Goal: Task Accomplishment & Management: Use online tool/utility

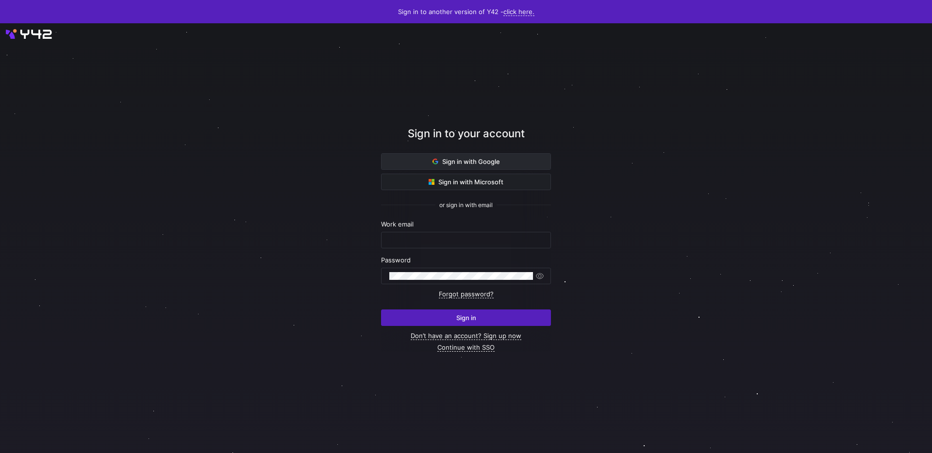
click at [452, 161] on span "Sign in with Google" at bounding box center [466, 162] width 67 height 8
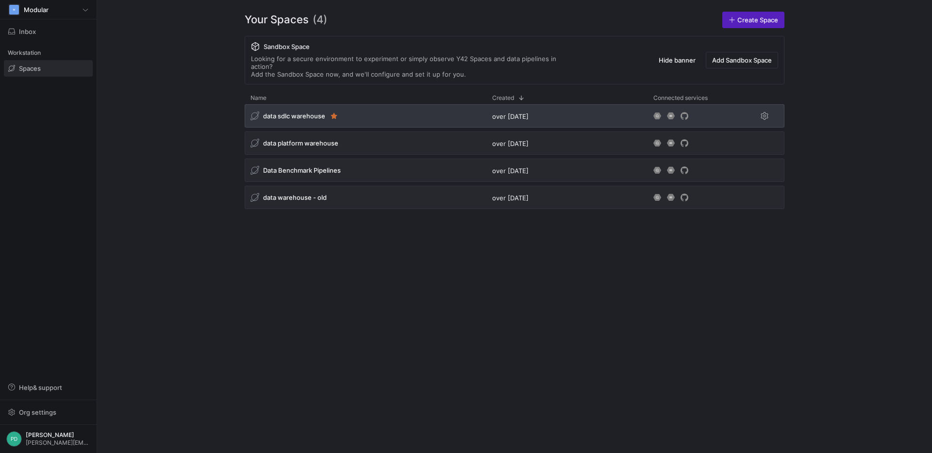
click at [285, 112] on span "data sdlc warehouse" at bounding box center [294, 116] width 62 height 8
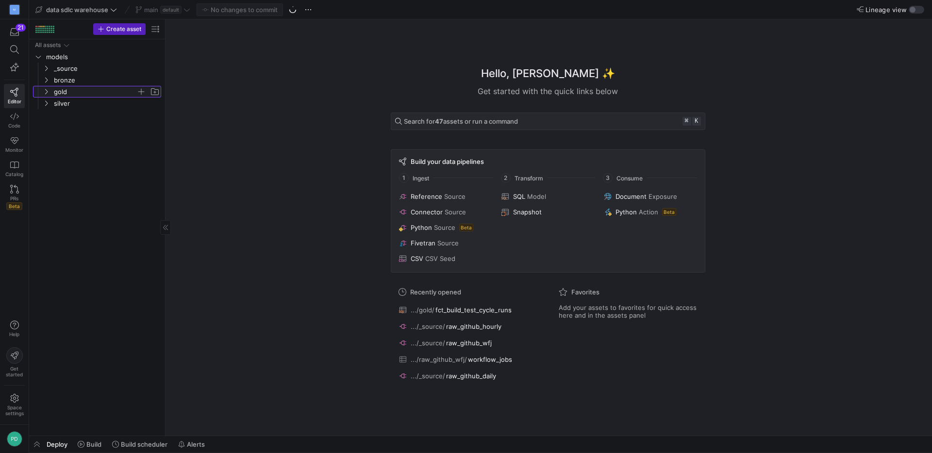
click at [47, 93] on icon "Press SPACE to select this row." at bounding box center [46, 92] width 7 height 6
click at [66, 130] on span "fct_life_of_pr​​​​​​​​​​" at bounding box center [105, 126] width 89 height 11
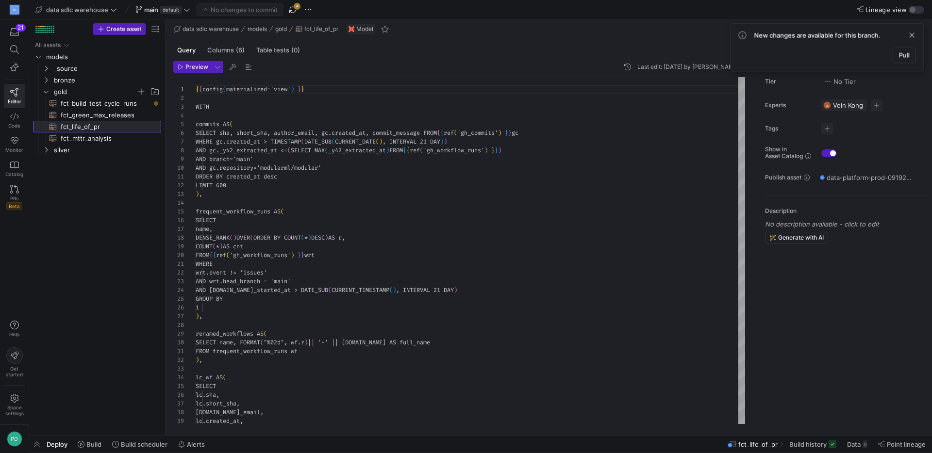
scroll to position [87, 0]
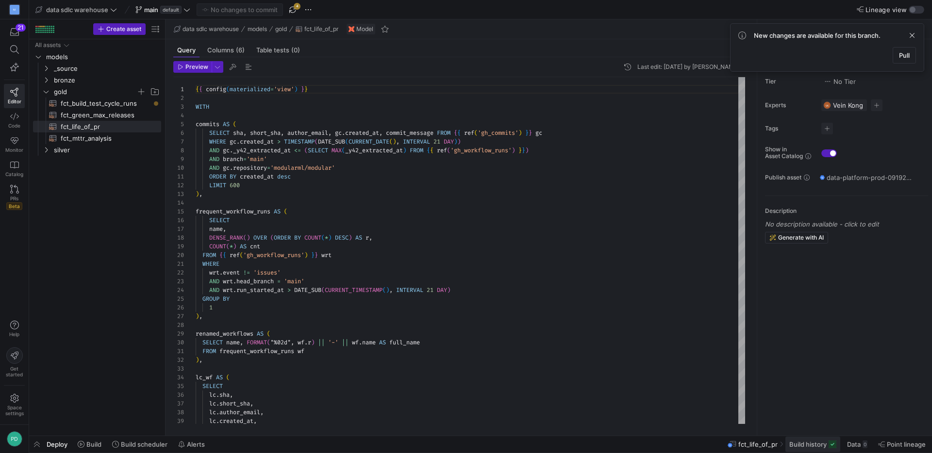
click at [805, 443] on span "Build history" at bounding box center [807, 445] width 37 height 8
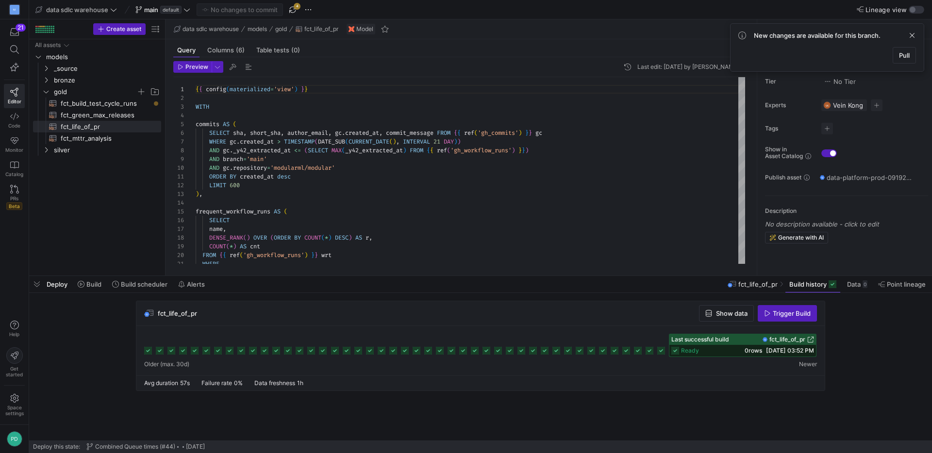
click at [148, 351] on rect at bounding box center [148, 351] width 8 height 8
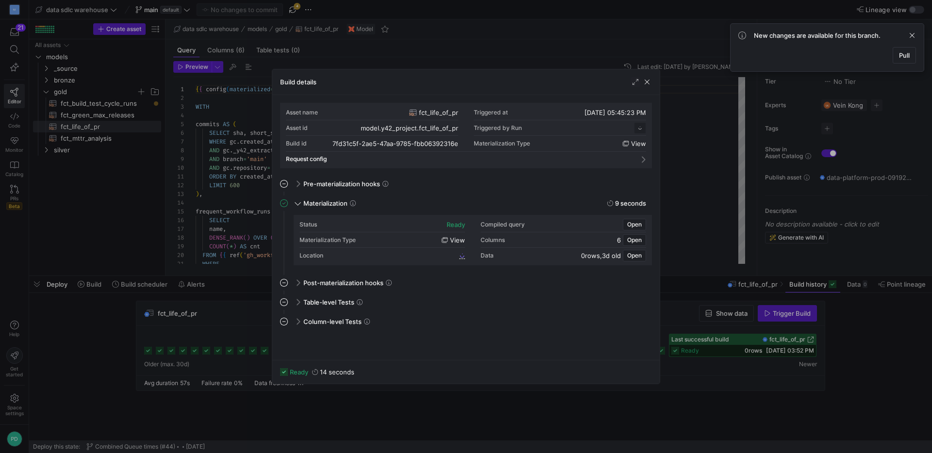
scroll to position [87, 0]
click at [649, 82] on span "button" at bounding box center [647, 82] width 10 height 10
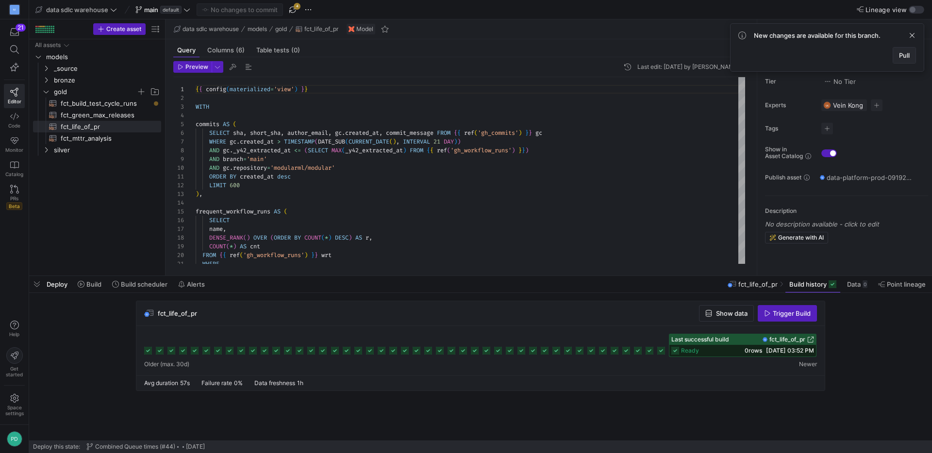
click at [904, 52] on span "Pull" at bounding box center [904, 55] width 11 height 8
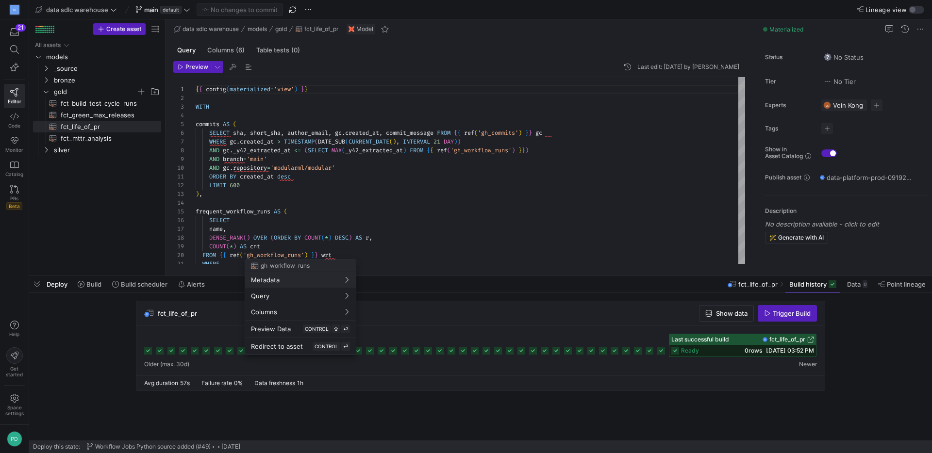
click at [368, 122] on div at bounding box center [466, 226] width 932 height 453
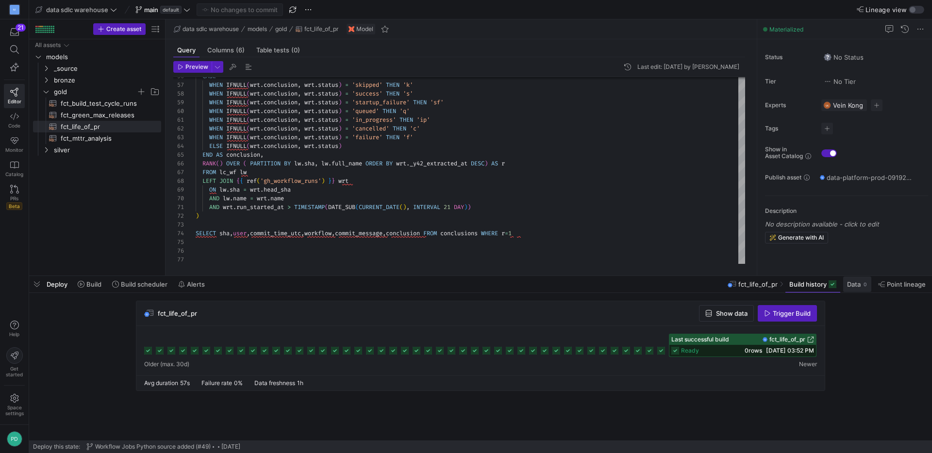
click at [849, 283] on span "Data" at bounding box center [854, 285] width 14 height 8
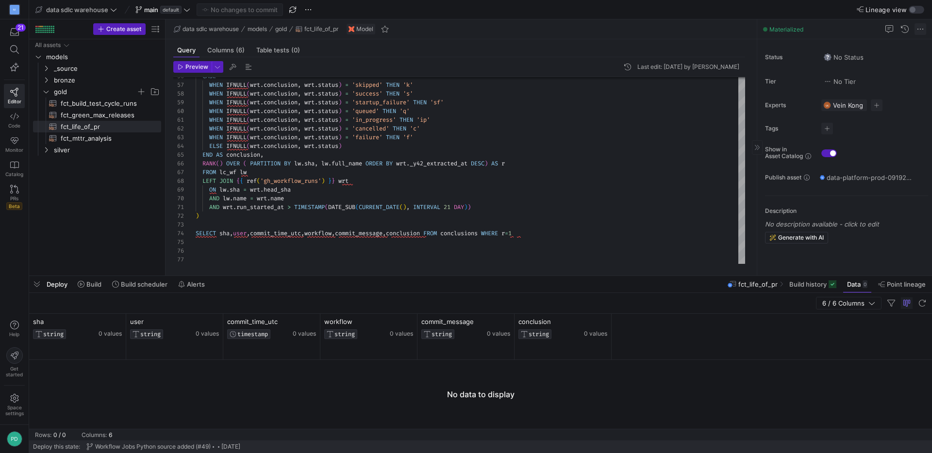
click at [921, 28] on span at bounding box center [921, 29] width 12 height 12
click at [921, 28] on div at bounding box center [466, 226] width 932 height 453
click at [366, 32] on span "Model" at bounding box center [364, 29] width 17 height 7
click at [357, 29] on div "Model" at bounding box center [361, 29] width 29 height 11
click at [354, 29] on img at bounding box center [352, 29] width 6 height 6
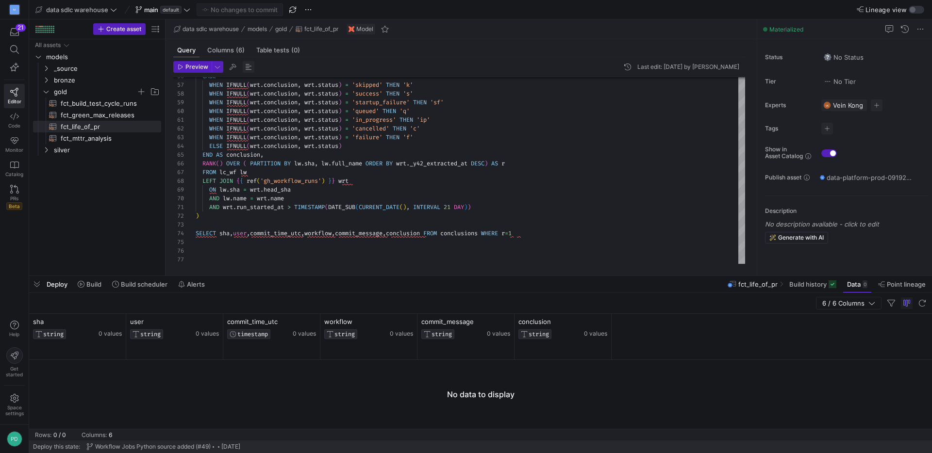
click at [247, 68] on span "button" at bounding box center [249, 67] width 12 height 12
type textarea "{{ config(materialized='view') }} WITH commits AS ( SELECT sha, short_sha, auth…"
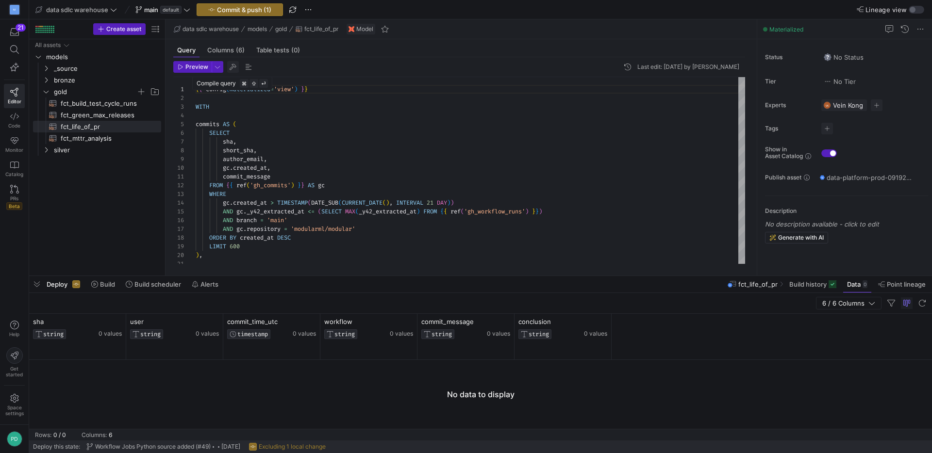
click at [232, 65] on span "button" at bounding box center [233, 67] width 12 height 12
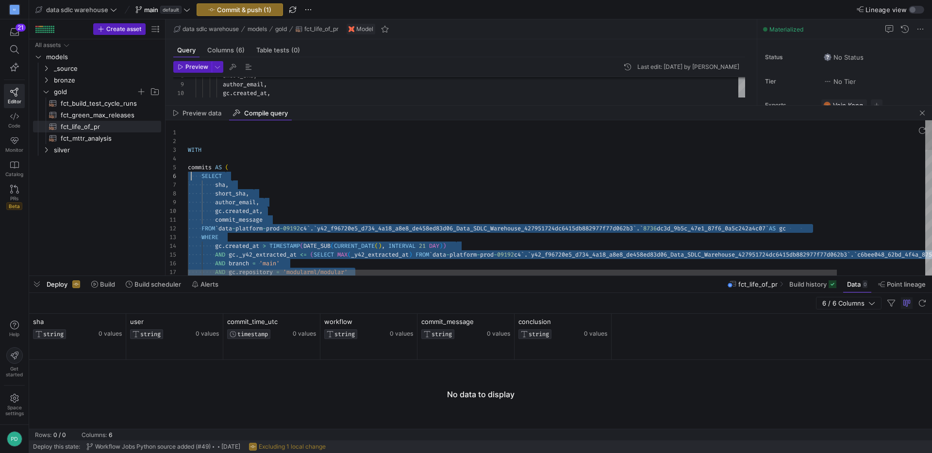
scroll to position [44, 0]
drag, startPoint x: 268, startPoint y: 227, endPoint x: 185, endPoint y: 178, distance: 95.8
type textarea "WITH commits AS ( SELECT sha, short_sha, author_email, gc.created_at,"
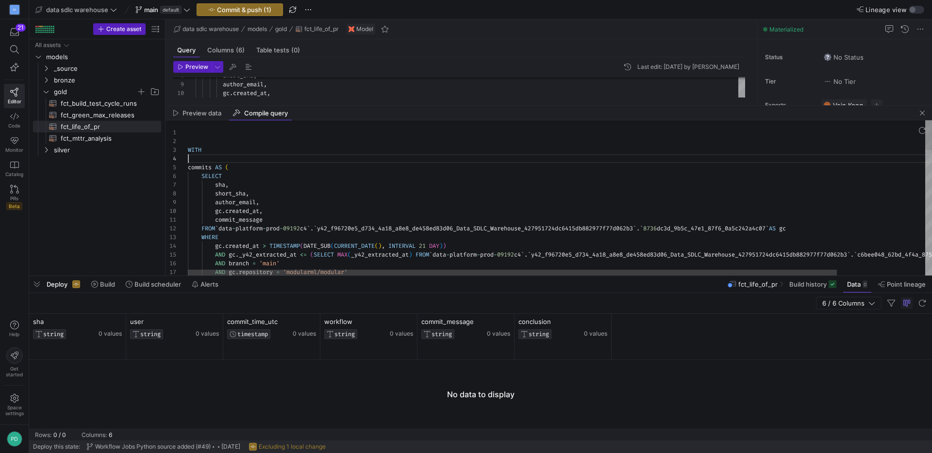
scroll to position [26, 0]
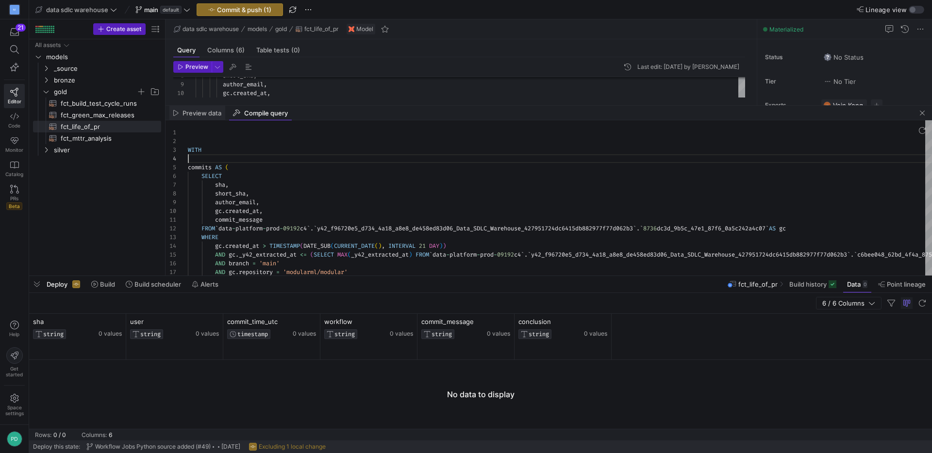
click at [199, 110] on span "Preview data" at bounding box center [202, 113] width 39 height 6
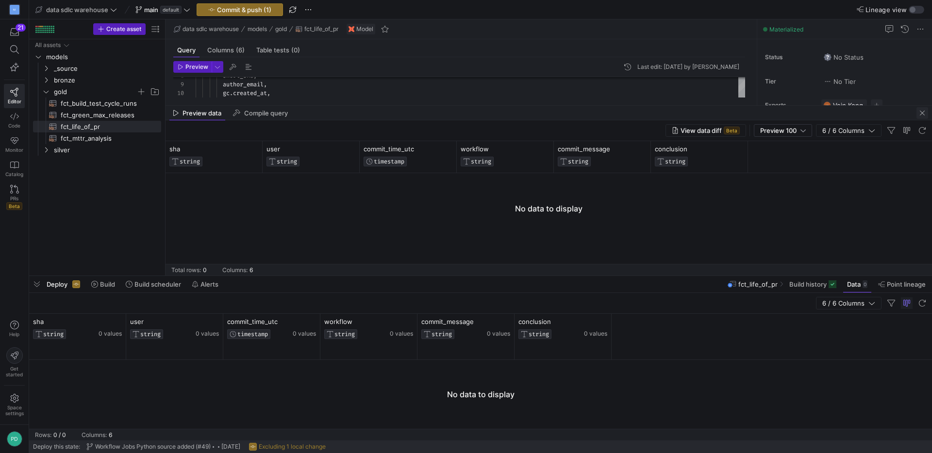
click at [920, 114] on span "button" at bounding box center [923, 113] width 12 height 12
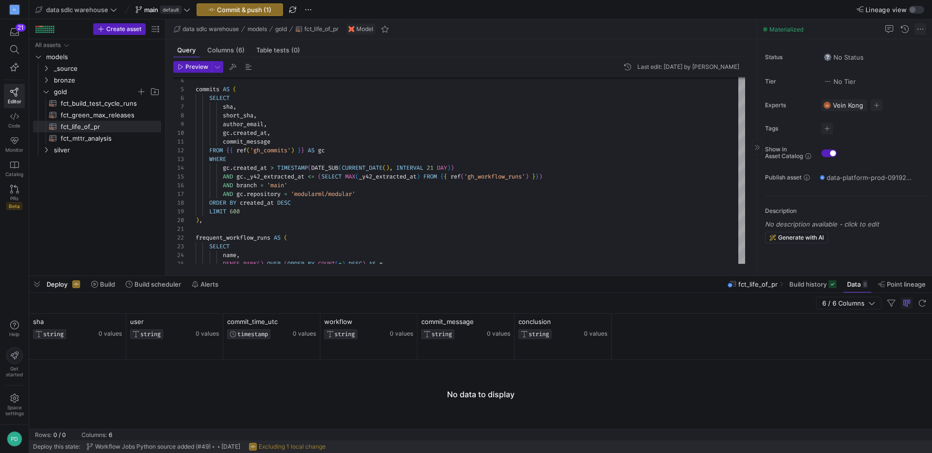
click at [920, 30] on span at bounding box center [921, 29] width 12 height 12
click at [920, 30] on div at bounding box center [466, 226] width 932 height 453
click at [759, 149] on icon at bounding box center [757, 148] width 6 height 6
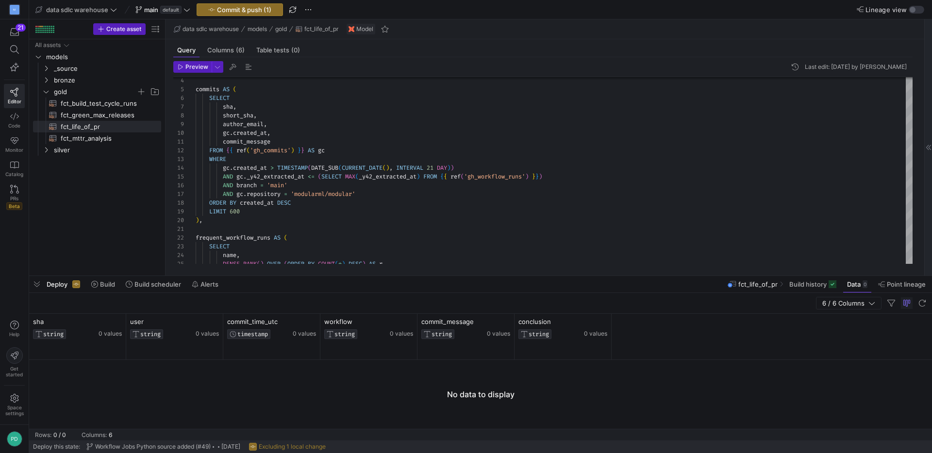
click at [926, 148] on icon at bounding box center [929, 148] width 6 height 6
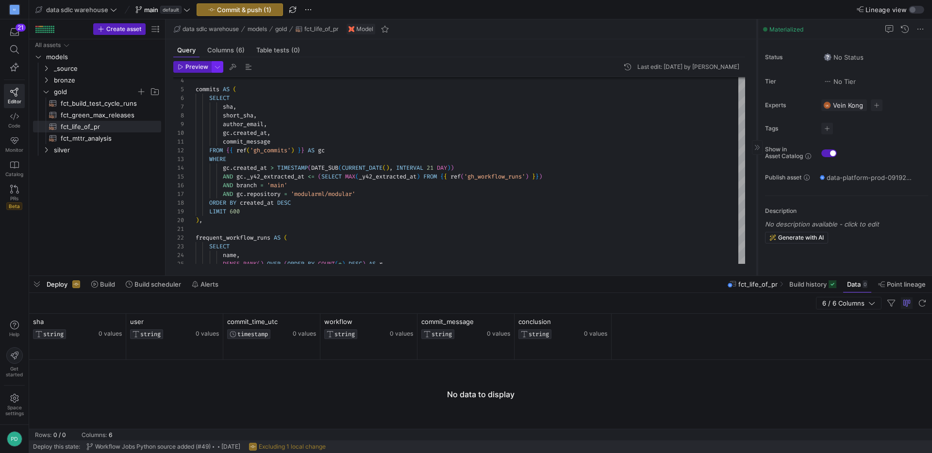
click at [218, 67] on span "button" at bounding box center [217, 67] width 11 height 11
click at [304, 127] on div at bounding box center [466, 226] width 932 height 453
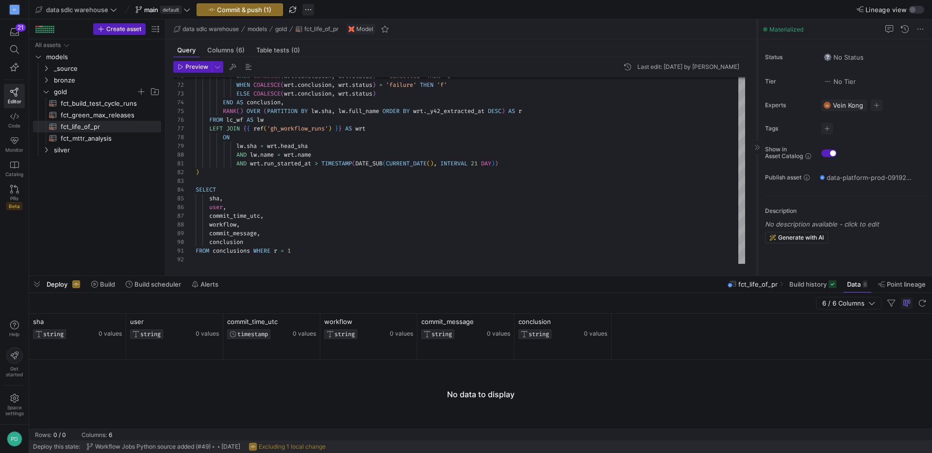
click at [310, 12] on span "button" at bounding box center [308, 10] width 12 height 12
click at [360, 87] on span "Discard all changes" at bounding box center [347, 86] width 58 height 8
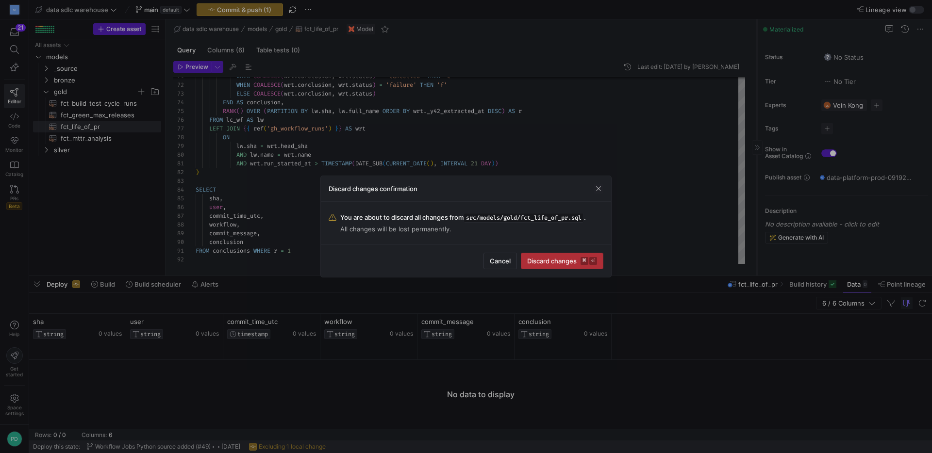
click at [572, 255] on span "submit" at bounding box center [562, 261] width 82 height 16
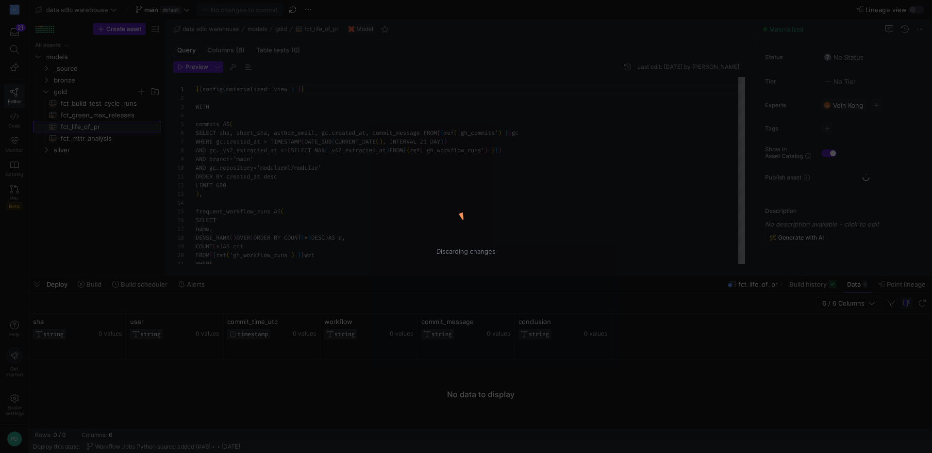
scroll to position [87, 0]
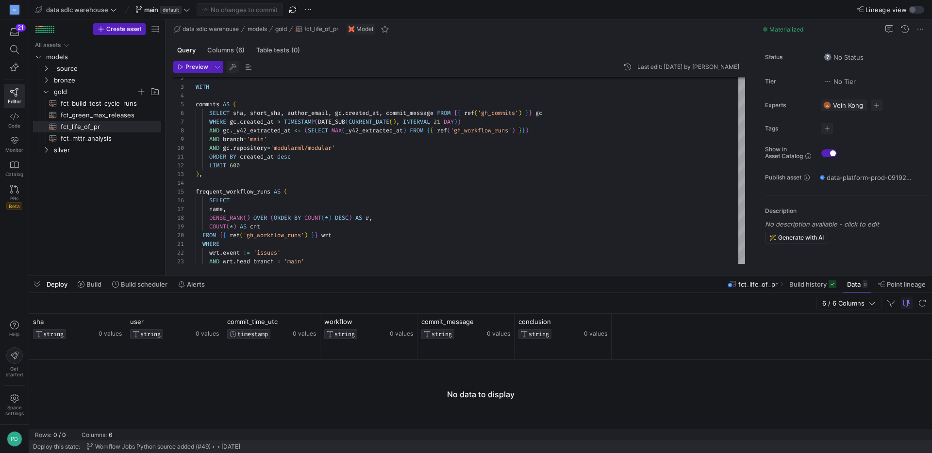
click at [233, 67] on span "button" at bounding box center [233, 67] width 12 height 12
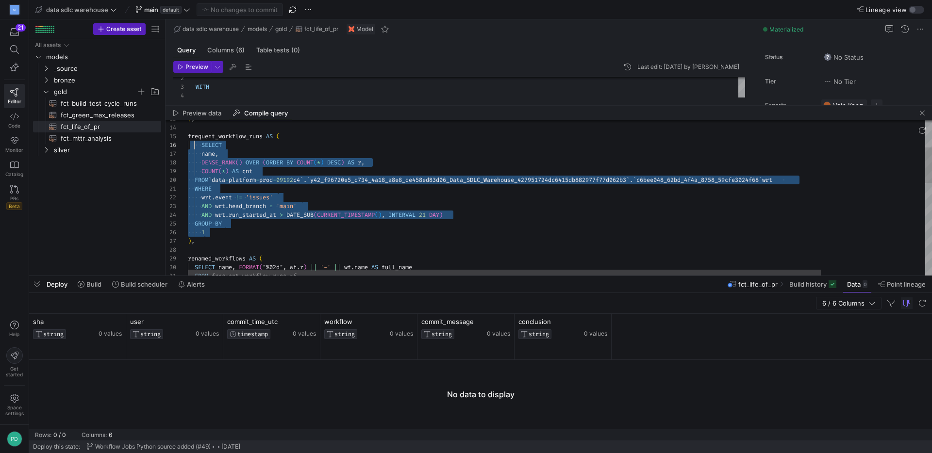
scroll to position [44, 0]
drag, startPoint x: 212, startPoint y: 233, endPoint x: 187, endPoint y: 144, distance: 92.2
click at [188, 144] on div ") , frequent_workflow_runs AS ( SELECT name , DENSE_RANK ( ) OVER ( ORDER BY CO…" at bounding box center [621, 341] width 867 height 678
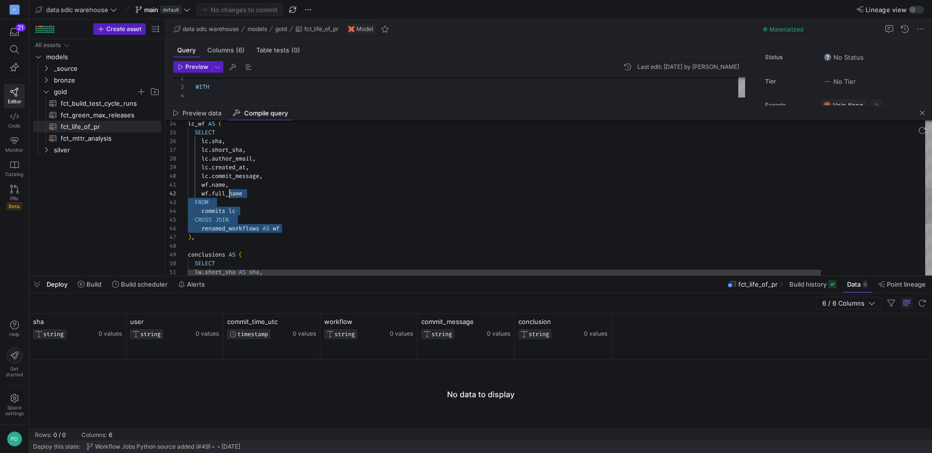
scroll to position [9, 42]
drag, startPoint x: 288, startPoint y: 227, endPoint x: 229, endPoint y: 195, distance: 67.1
click at [229, 195] on div "lc_wf AS ( SELECT lc . sha , lc . short_sha , lc . author_email , lc . created_…" at bounding box center [621, 162] width 867 height 678
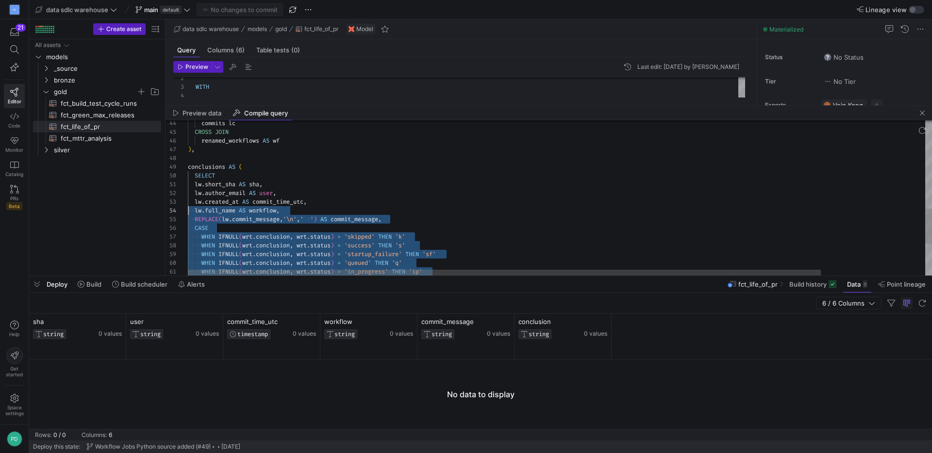
scroll to position [79, 0]
drag, startPoint x: 475, startPoint y: 220, endPoint x: 180, endPoint y: 178, distance: 298.2
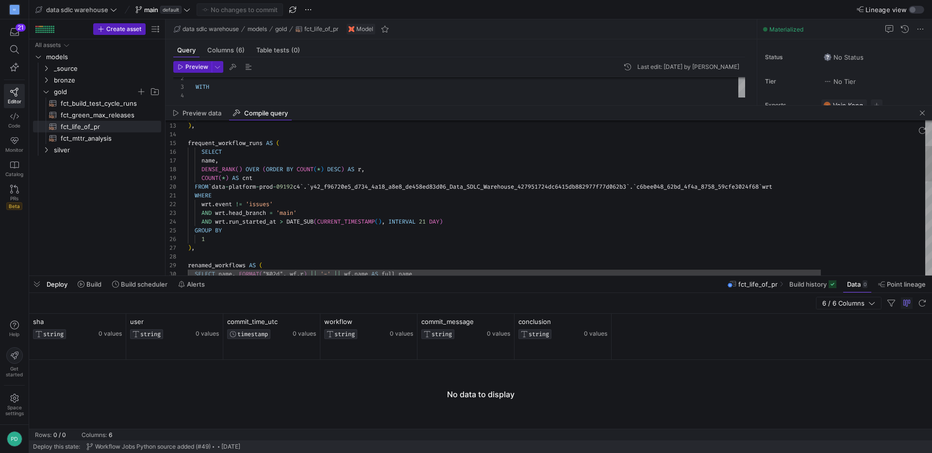
type textarea "ORDER BY created_at desc LIMIT 600 ), frequent_workflow_runs AS ( SELECT name, …"
click at [332, 154] on div "name , SELECT frequent_workflow_runs AS ( ) , LIMIT 600 DENSE_RANK ( ) OVER ( O…" at bounding box center [621, 348] width 867 height 678
type textarea "co"
type textarea "FROM frequent_workflow_runs wf ), lc_wf AS ( SELECT lc.sha, lc.short_sha, [DOMA…"
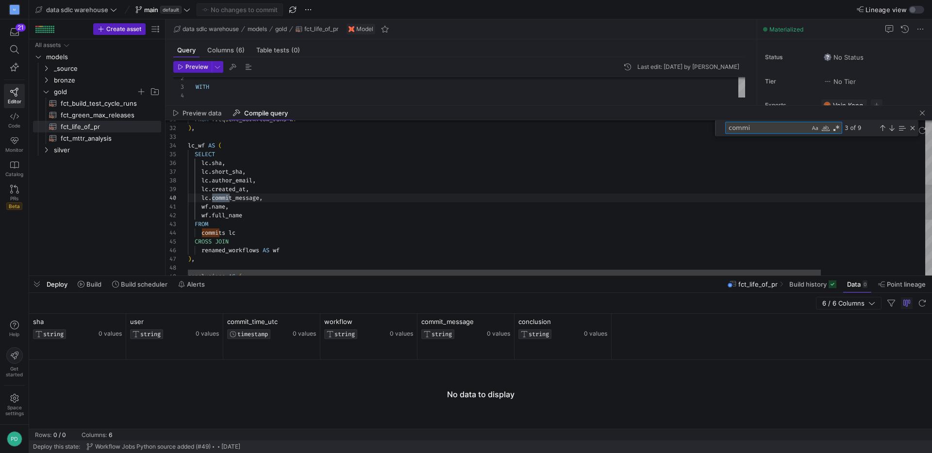
type textarea "commit"
type textarea "[DOMAIN_NAME], [DOMAIN_NAME]_name FROM commits [PERSON_NAME] JOIN renamed_workf…"
type textarea "commits"
type textarea "WITH commits AS ( SELECT sha, short_sha, author_email, gc.created_at, commit_me…"
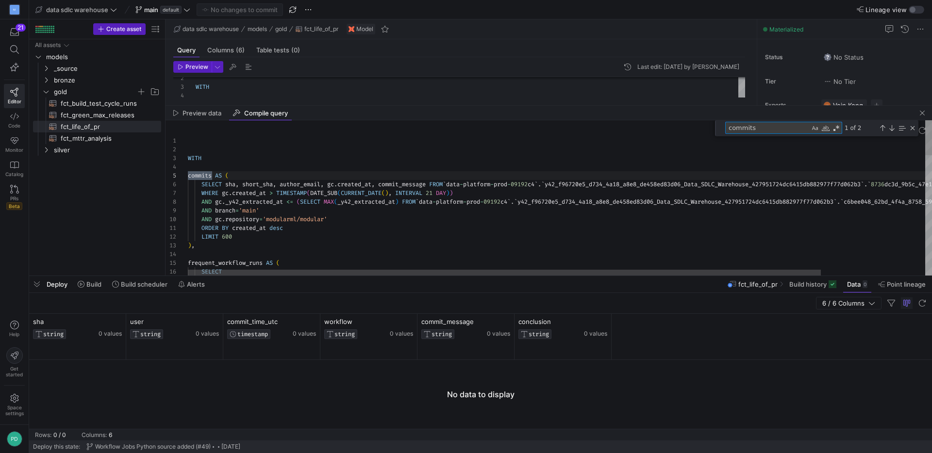
scroll to position [61, 24]
type textarea "commits"
click at [915, 125] on div "Close (Escape)" at bounding box center [913, 128] width 8 height 8
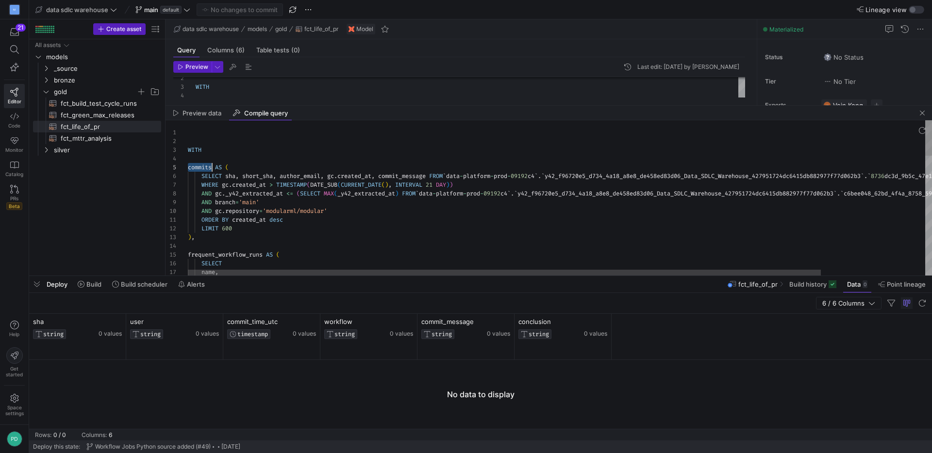
scroll to position [35, 24]
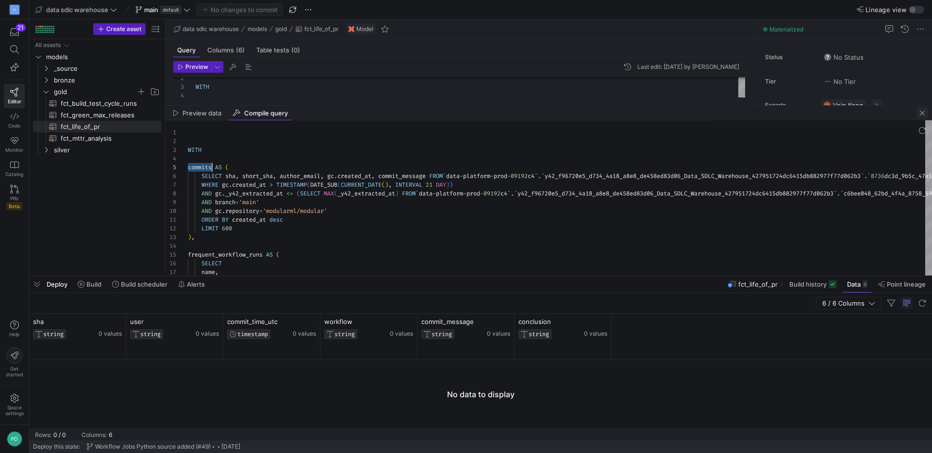
click at [922, 113] on span "button" at bounding box center [923, 113] width 12 height 12
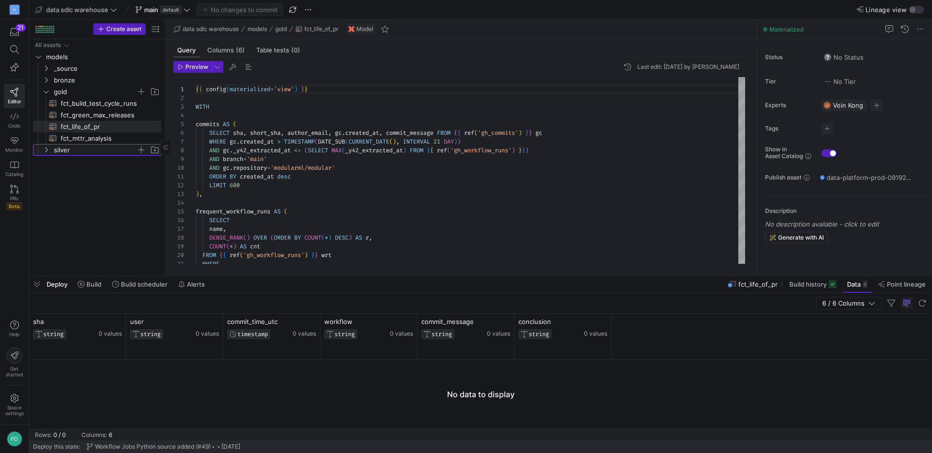
click at [66, 149] on span "silver" at bounding box center [95, 150] width 83 height 11
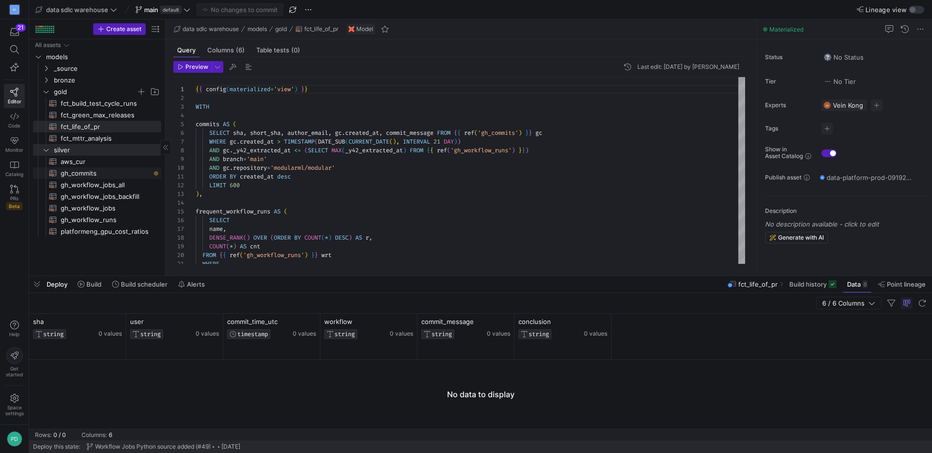
click at [82, 175] on span "gh_commits​​​​​​​​​​" at bounding box center [105, 173] width 89 height 11
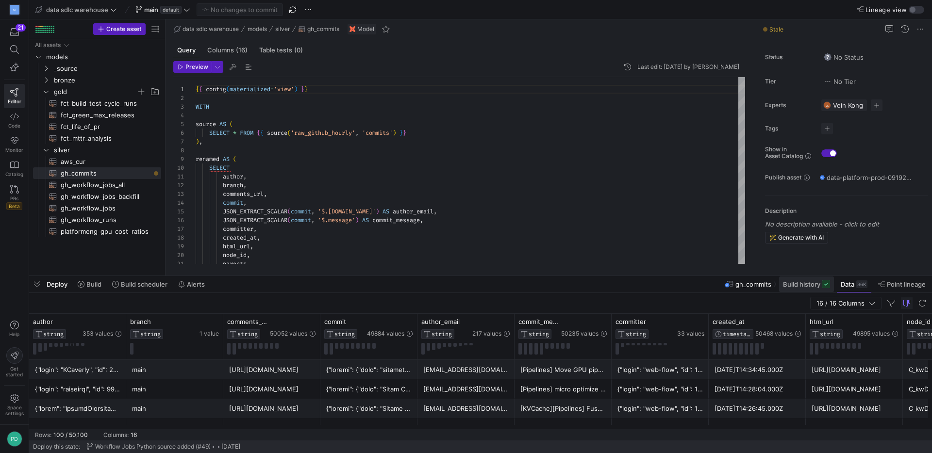
click at [810, 285] on span "Build history" at bounding box center [801, 285] width 37 height 8
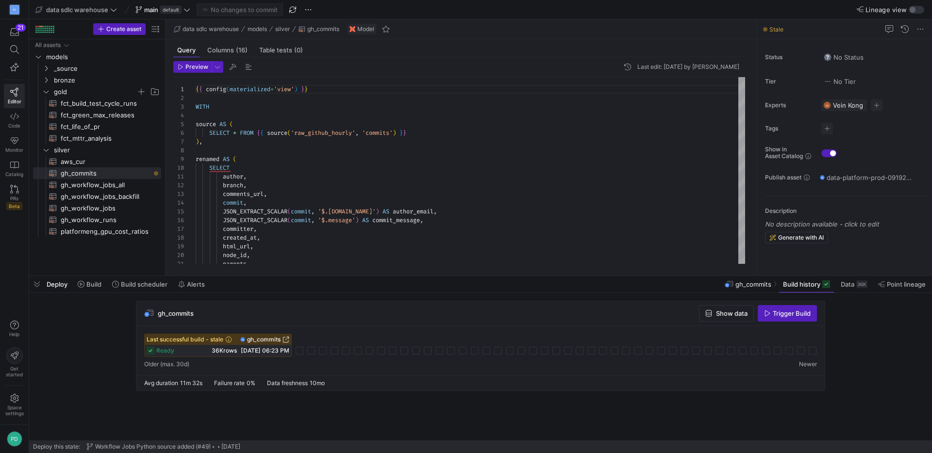
click at [230, 338] on icon at bounding box center [229, 340] width 6 height 6
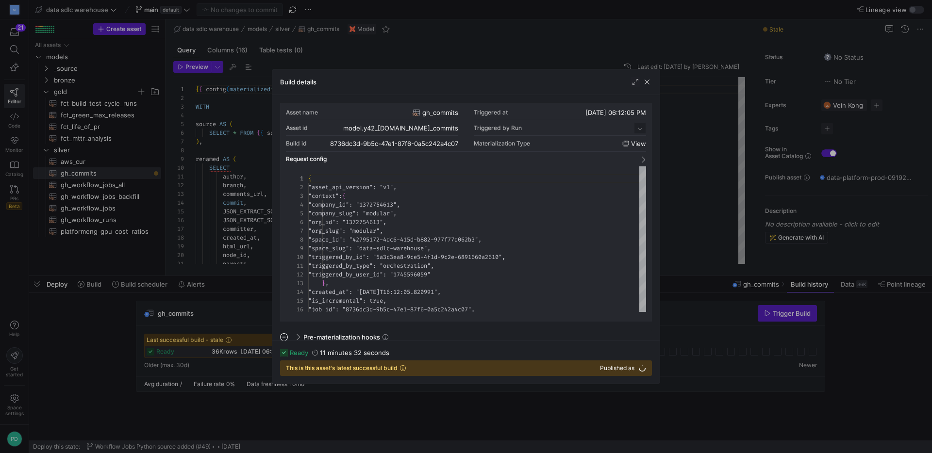
scroll to position [87, 0]
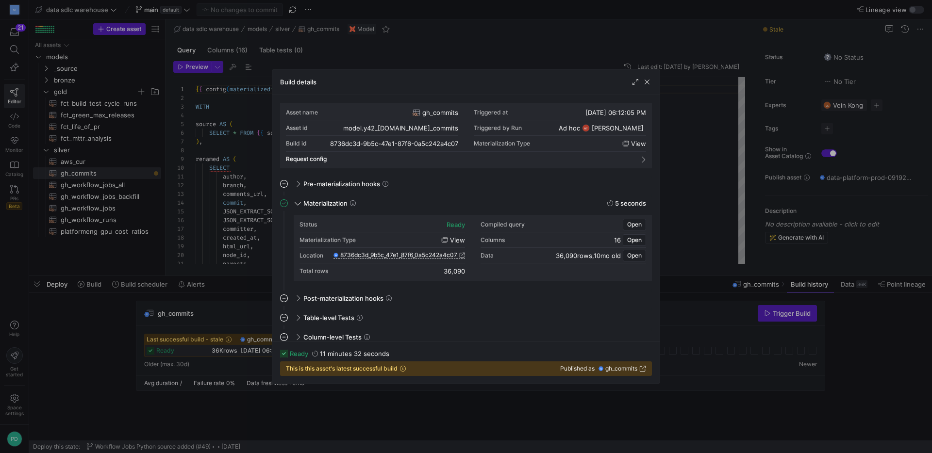
click at [404, 370] on icon at bounding box center [403, 369] width 6 height 6
click at [361, 370] on span "This is this asset's latest successful build" at bounding box center [342, 369] width 112 height 7
click at [646, 83] on span "button" at bounding box center [647, 82] width 10 height 10
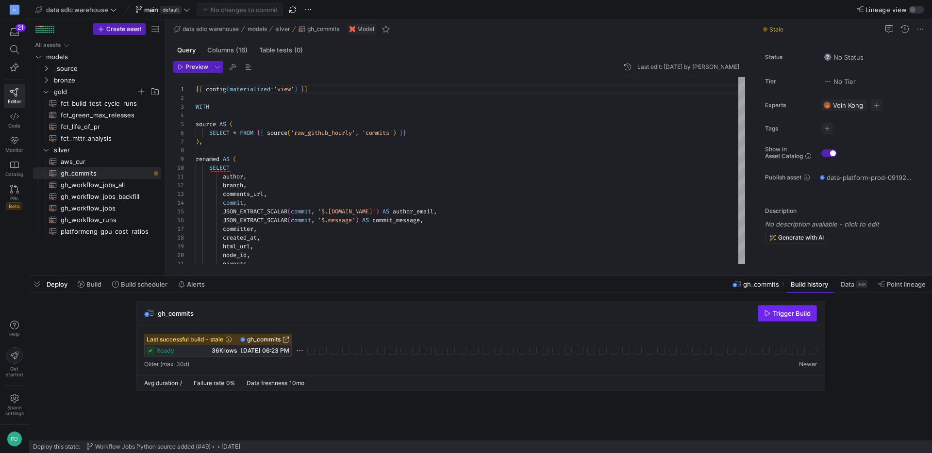
click at [782, 317] on span "Trigger Build" at bounding box center [792, 314] width 38 height 8
click at [100, 126] on span "fct_life_of_pr​​​​​​​​​​" at bounding box center [105, 126] width 89 height 11
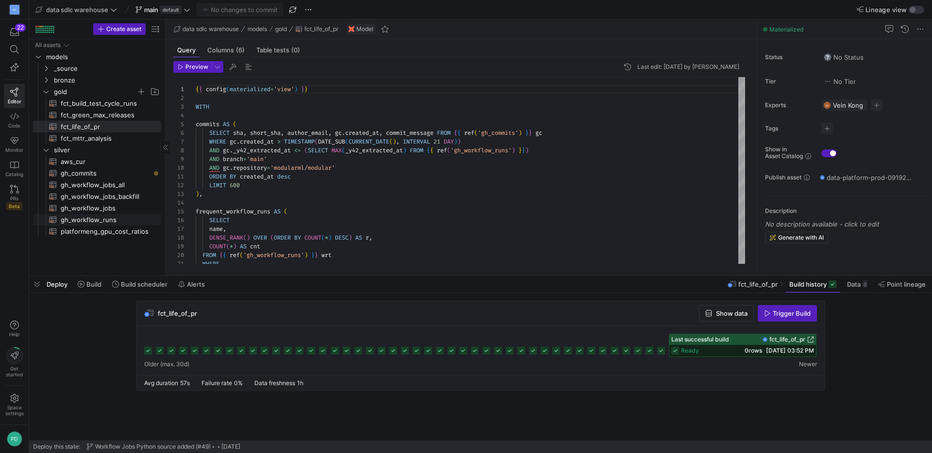
click at [120, 217] on span "gh_workflow_runs​​​​​​​​​​" at bounding box center [105, 220] width 89 height 11
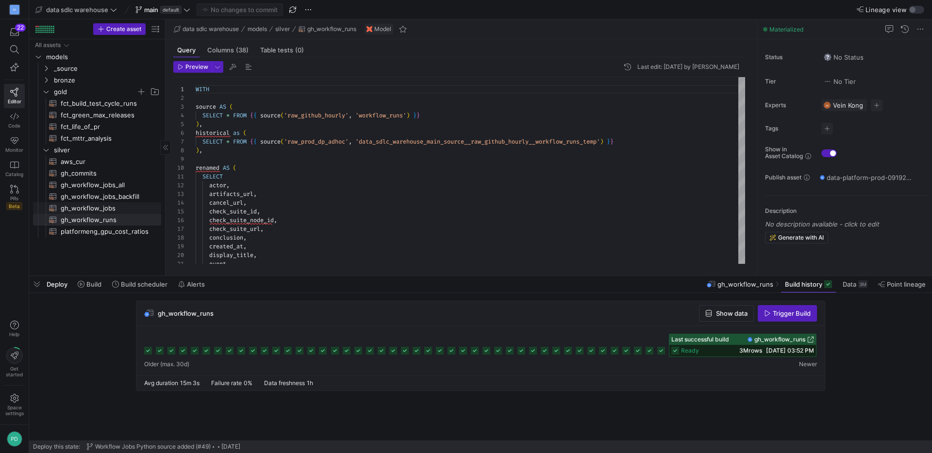
click at [105, 209] on span "gh_workflow_jobs​​​​​​​​​​" at bounding box center [105, 208] width 89 height 11
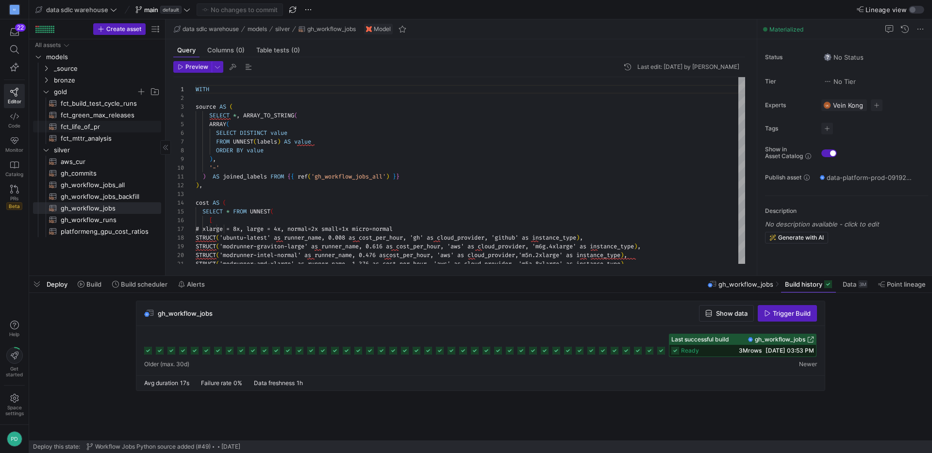
click at [98, 122] on span "fct_life_of_pr​​​​​​​​​​" at bounding box center [105, 126] width 89 height 11
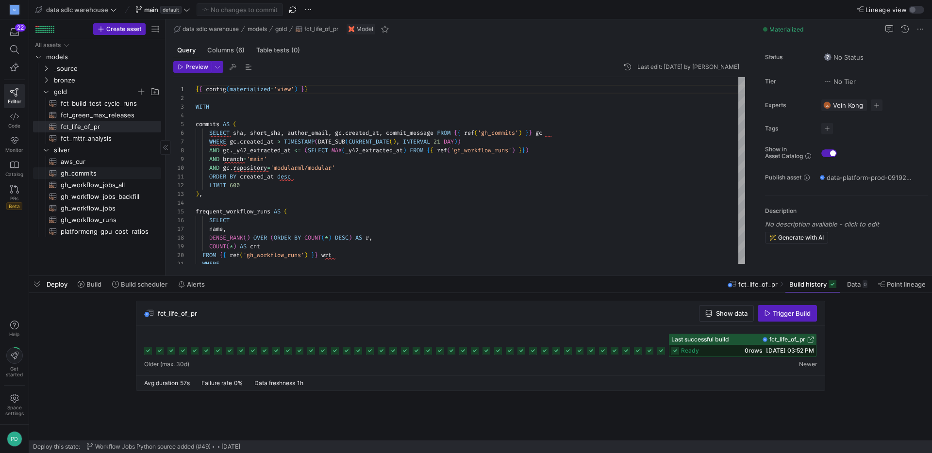
click at [106, 174] on span "gh_commits​​​​​​​​​​" at bounding box center [105, 173] width 89 height 11
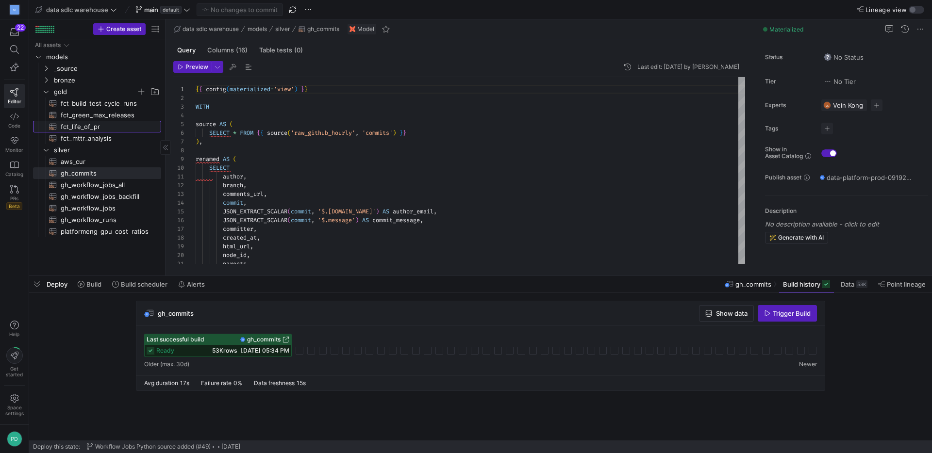
click at [114, 129] on span "fct_life_of_pr​​​​​​​​​​" at bounding box center [105, 126] width 89 height 11
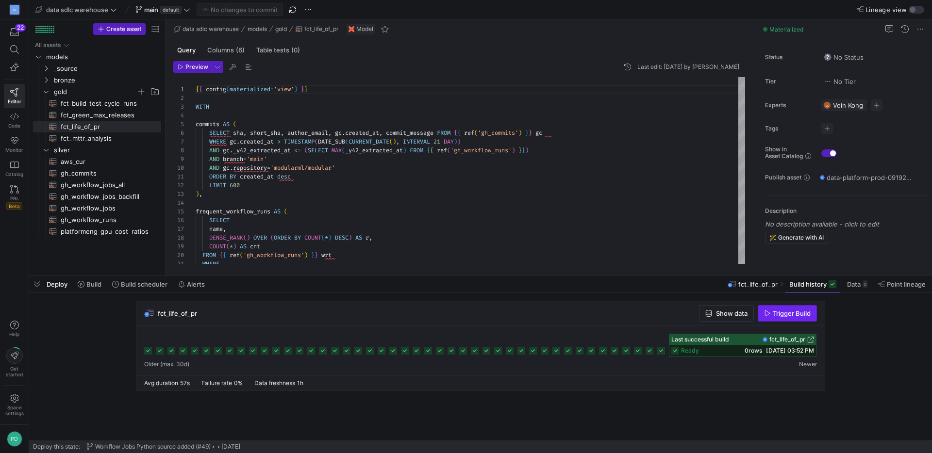
click at [779, 314] on span "Trigger Build" at bounding box center [792, 314] width 38 height 8
click at [98, 176] on span "gh_commits​​​​​​​​​​" at bounding box center [105, 173] width 89 height 11
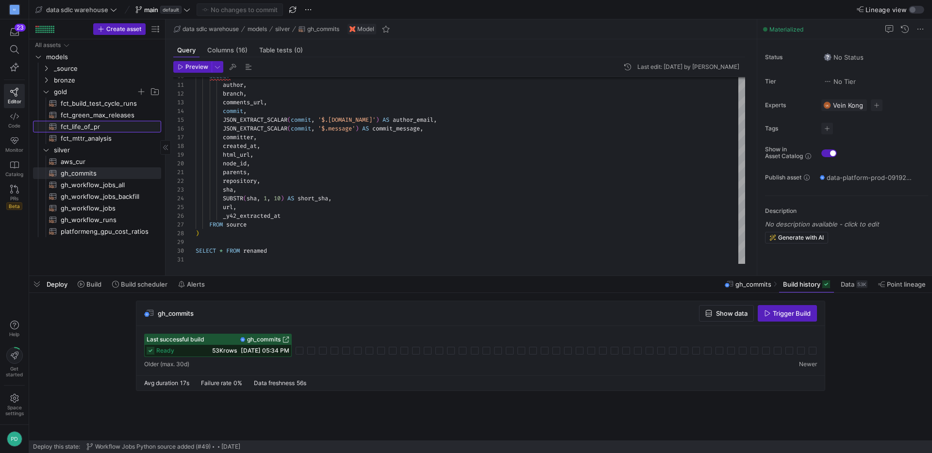
click at [93, 131] on span "fct_life_of_pr​​​​​​​​​​" at bounding box center [105, 126] width 89 height 11
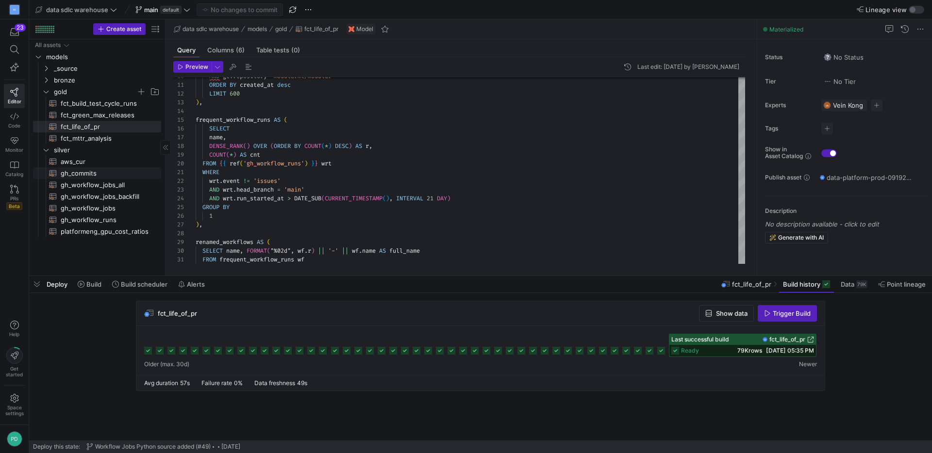
click at [103, 176] on span "gh_commits​​​​​​​​​​" at bounding box center [105, 173] width 89 height 11
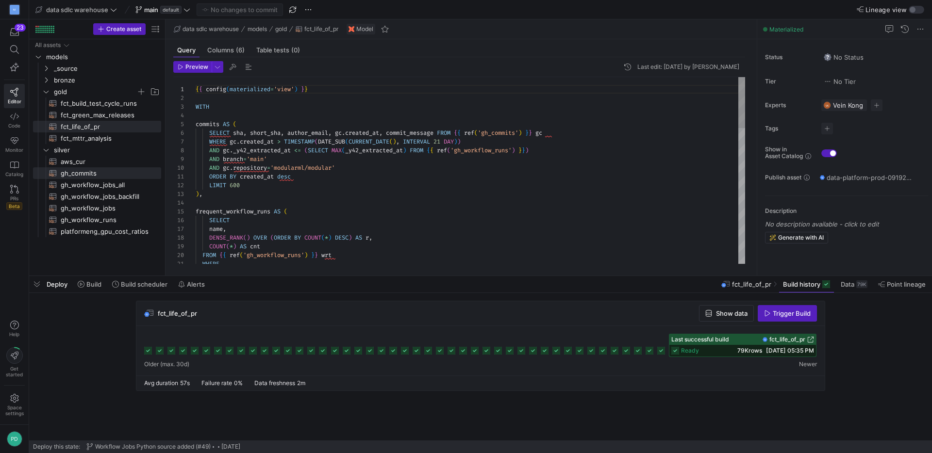
click at [650, 235] on div "AND gc . repository = 'modularml/modular' ORDER BY created_at desc LIMIT 600 ) …" at bounding box center [471, 417] width 550 height 681
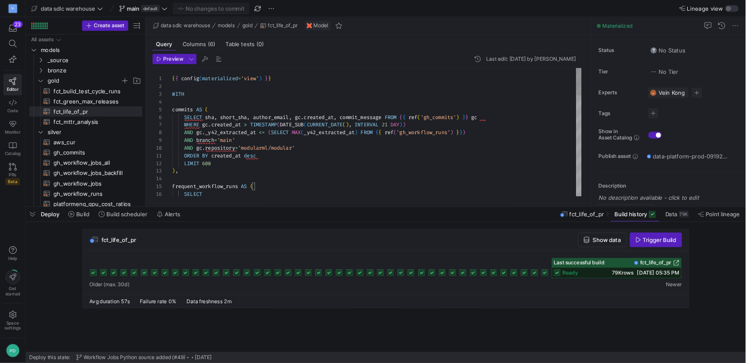
scroll to position [61, 181]
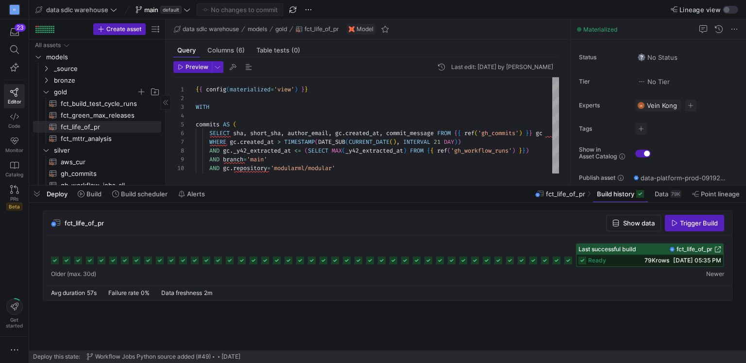
click at [41, 193] on span "button" at bounding box center [37, 193] width 16 height 17
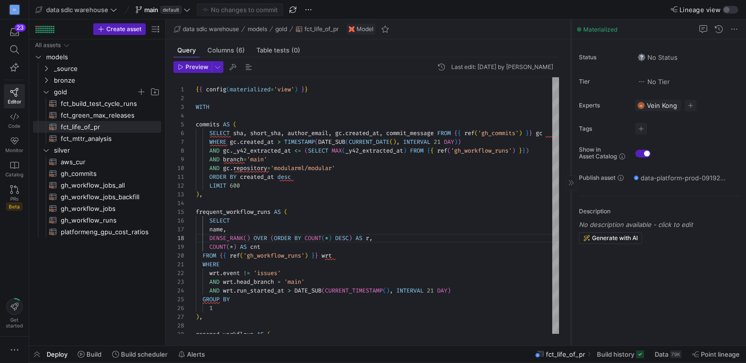
click at [569, 187] on div at bounding box center [571, 182] width 11 height 15
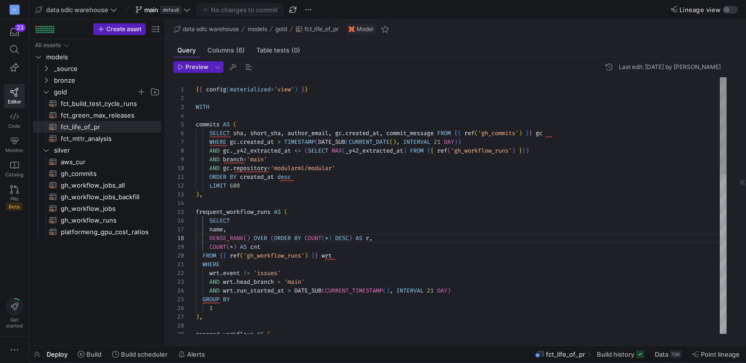
type textarea "{{ config(materialized='view') }} WITH commits AS ( SELECT sha, short_sha, auth…"
drag, startPoint x: 461, startPoint y: 132, endPoint x: 542, endPoint y: 130, distance: 81.1
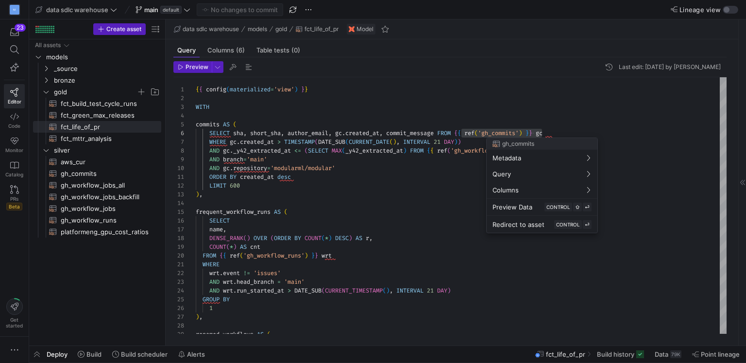
drag, startPoint x: 234, startPoint y: 67, endPoint x: 224, endPoint y: 69, distance: 9.7
click at [234, 67] on div at bounding box center [373, 181] width 746 height 363
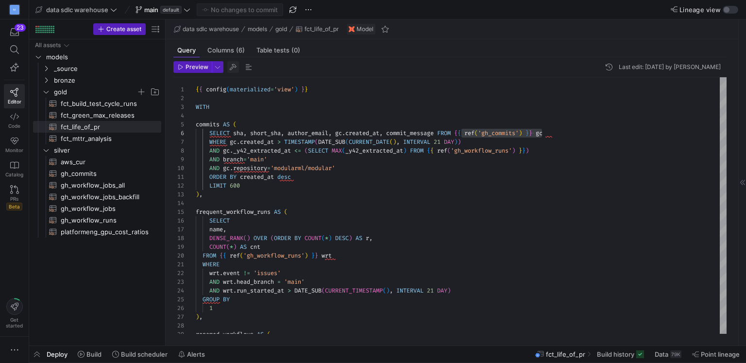
click at [231, 64] on span "button" at bounding box center [233, 67] width 12 height 12
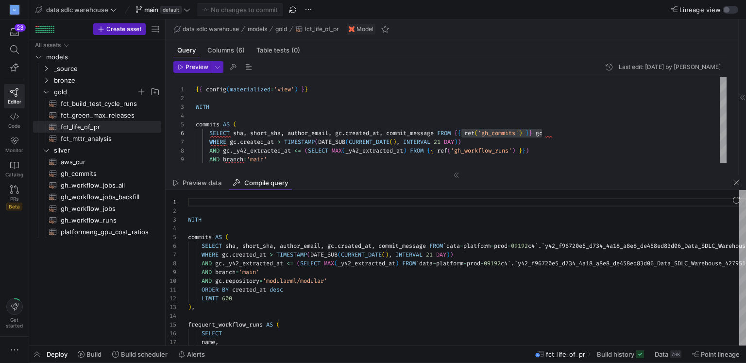
scroll to position [61, 0]
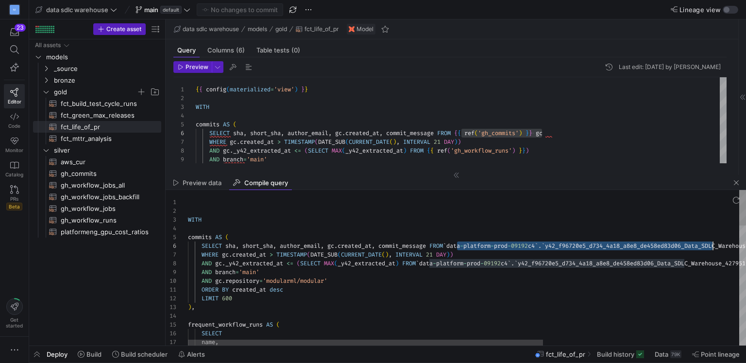
drag, startPoint x: 454, startPoint y: 247, endPoint x: 714, endPoint y: 245, distance: 259.7
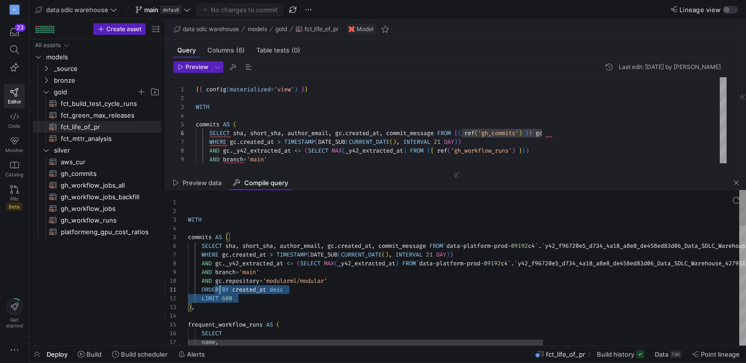
type textarea "WITH commits AS ( SELECT sha, short_sha, author_email, gc.created_at, commit_me…"
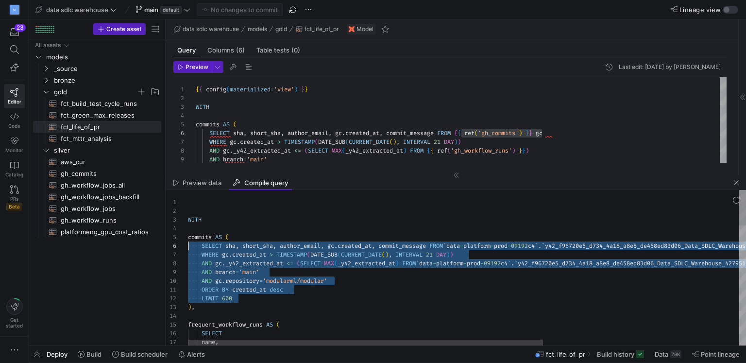
scroll to position [44, 0]
drag, startPoint x: 250, startPoint y: 300, endPoint x: 180, endPoint y: 246, distance: 87.6
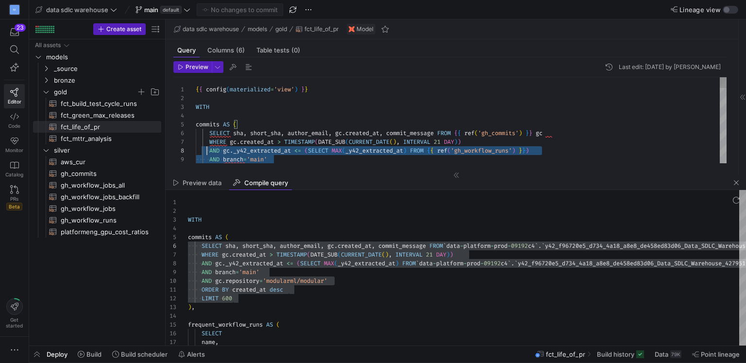
scroll to position [52, 0]
drag, startPoint x: 306, startPoint y: 156, endPoint x: 193, endPoint y: 141, distance: 113.6
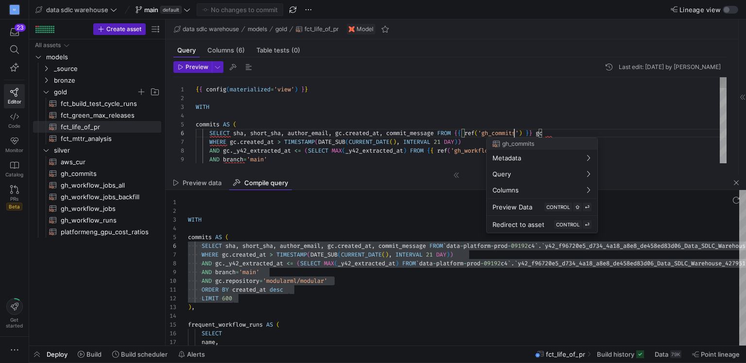
scroll to position [44, 318]
click at [513, 135] on div at bounding box center [373, 181] width 746 height 363
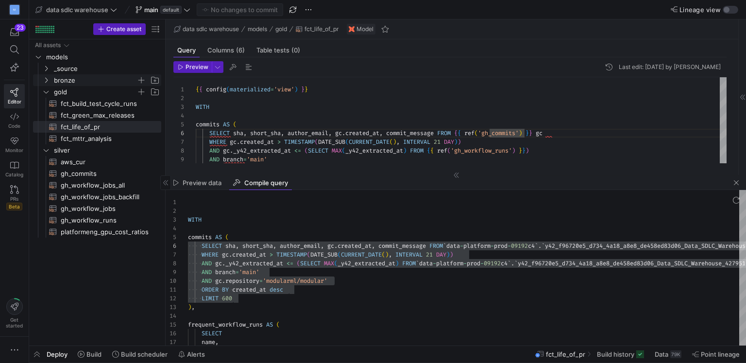
click at [47, 75] on span "bronze" at bounding box center [100, 80] width 119 height 11
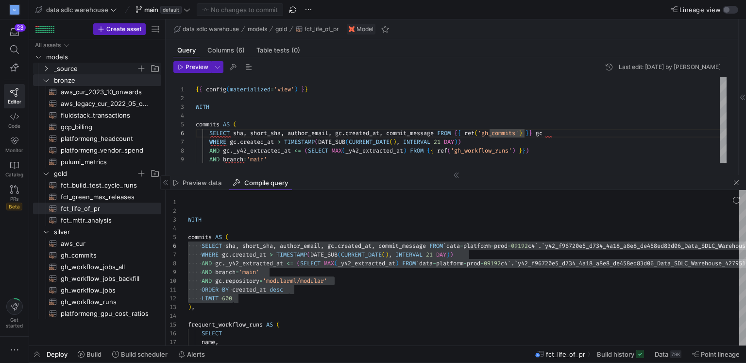
click at [45, 66] on icon "Press SPACE to select this row." at bounding box center [46, 68] width 2 height 5
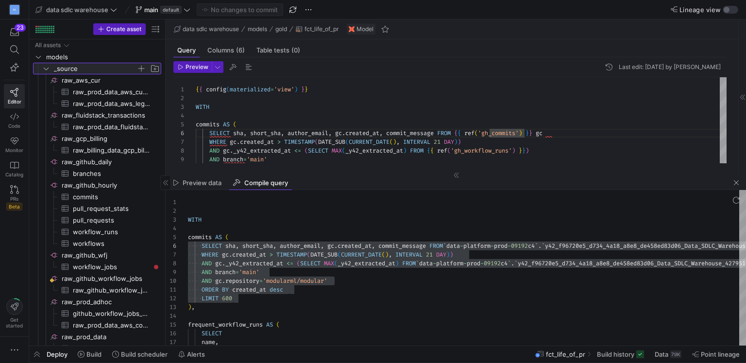
click at [45, 67] on icon at bounding box center [46, 69] width 7 height 6
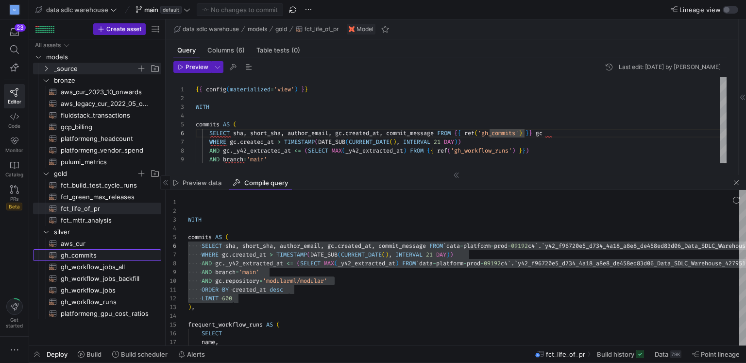
click at [96, 254] on span "gh_commits​​​​​​​​​​" at bounding box center [105, 255] width 89 height 11
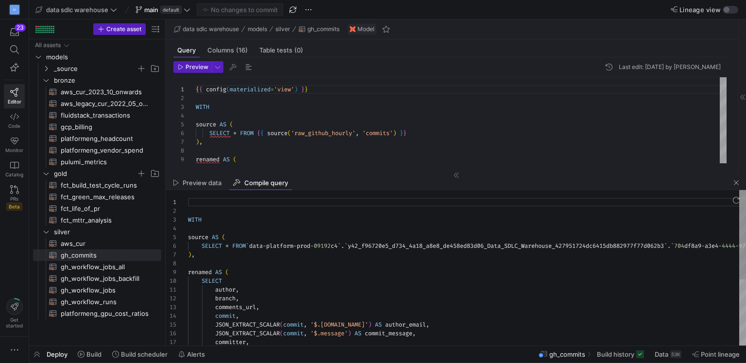
scroll to position [87, 0]
click at [611, 355] on span "Build history" at bounding box center [615, 354] width 37 height 8
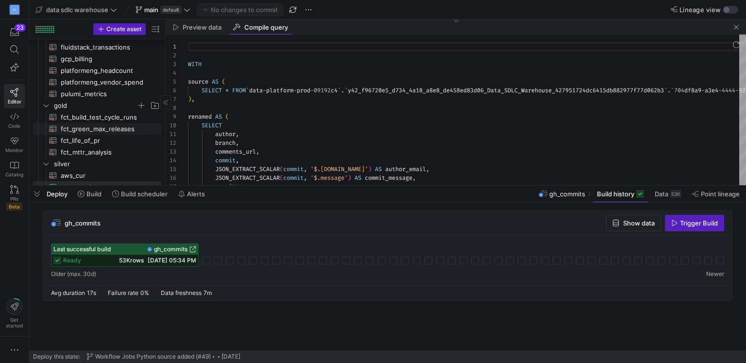
scroll to position [79, 0]
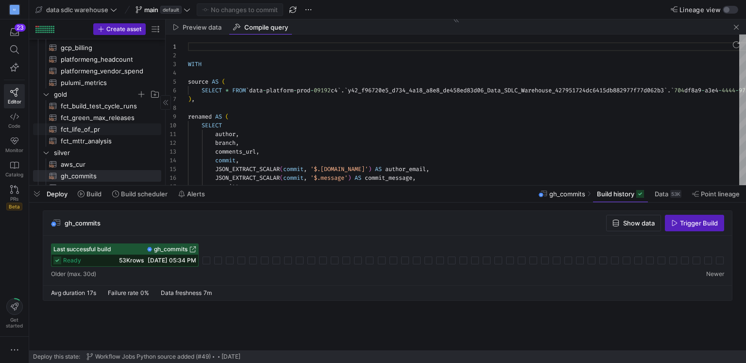
click at [107, 125] on span "fct_life_of_pr​​​​​​​​​​" at bounding box center [105, 129] width 89 height 11
type textarea "{{ config(materialized='view') }} WITH commits AS ( SELECT sha, short_sha, auth…"
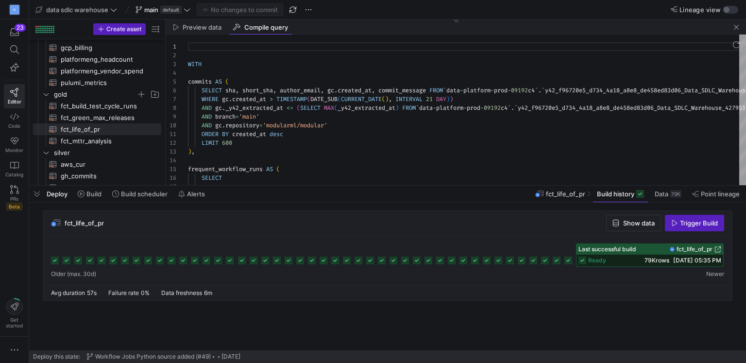
scroll to position [61, 0]
click at [567, 258] on icon at bounding box center [568, 260] width 8 height 8
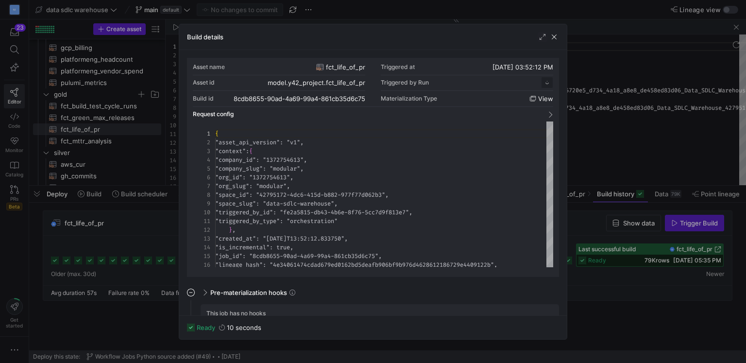
scroll to position [87, 0]
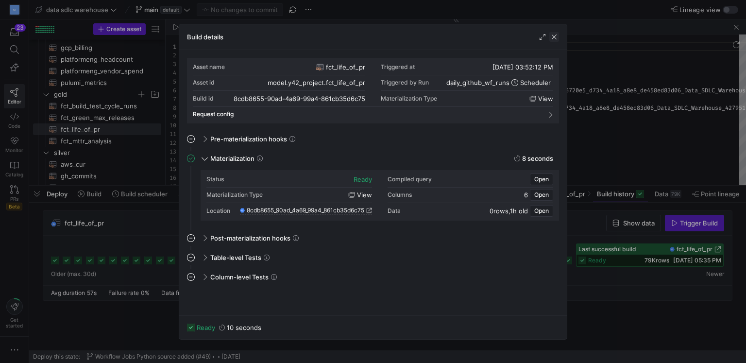
click at [555, 36] on span "button" at bounding box center [554, 37] width 10 height 10
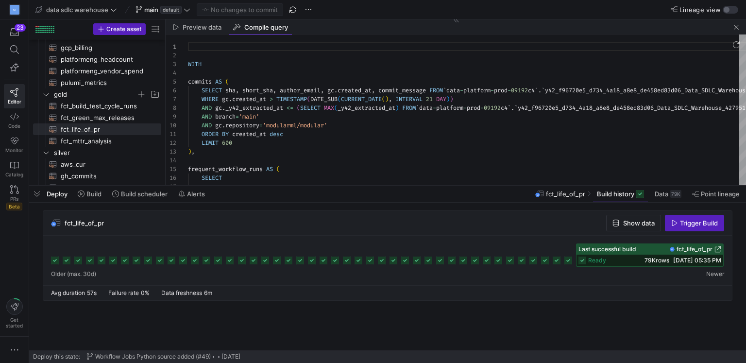
click at [619, 304] on div "fct_life_of_pr Show data Trigger Build" at bounding box center [385, 258] width 713 height 96
